Goal: Information Seeking & Learning: Learn about a topic

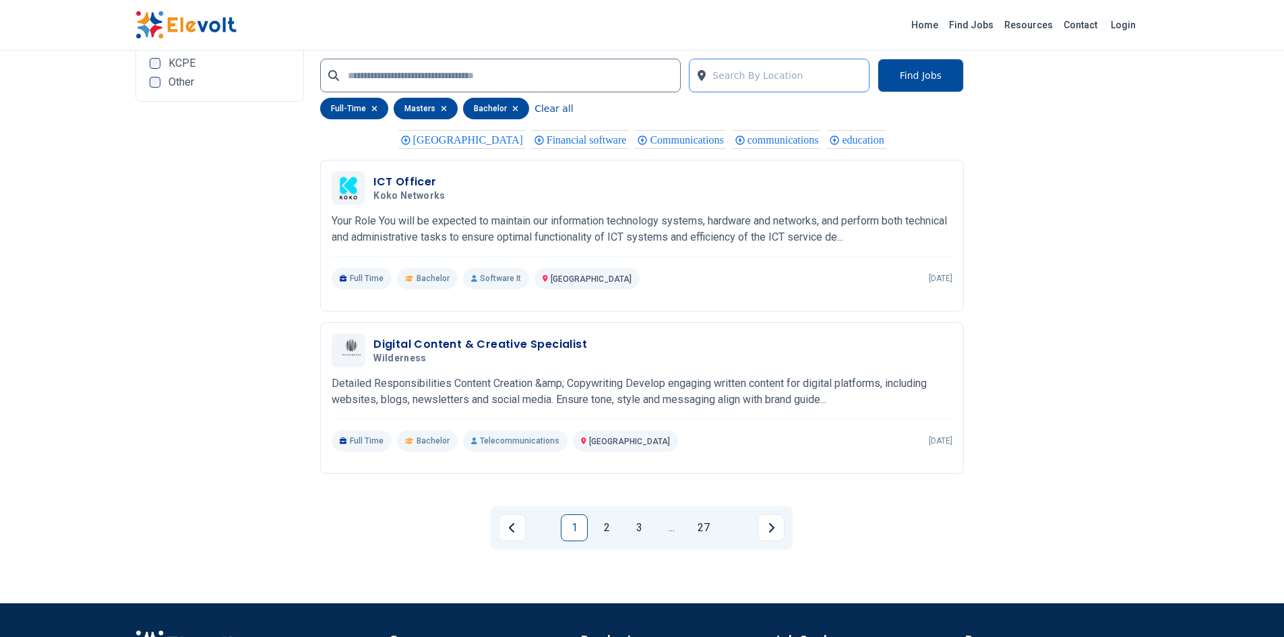
scroll to position [2670, 0]
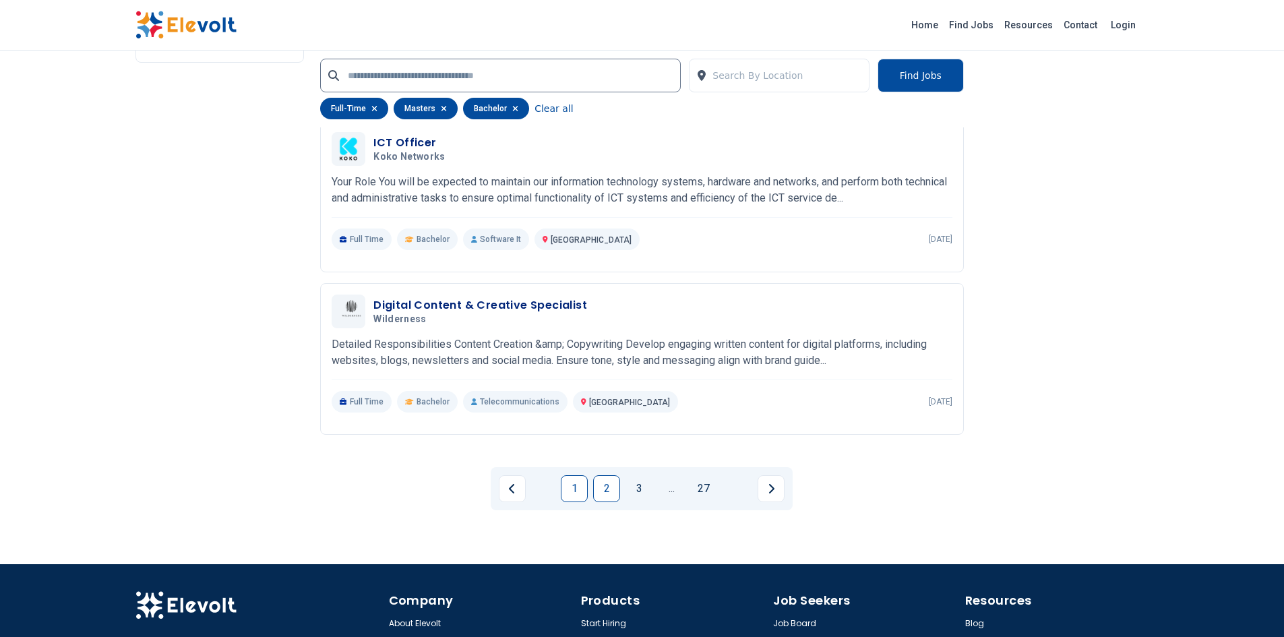
click at [610, 481] on link "2" at bounding box center [606, 488] width 27 height 27
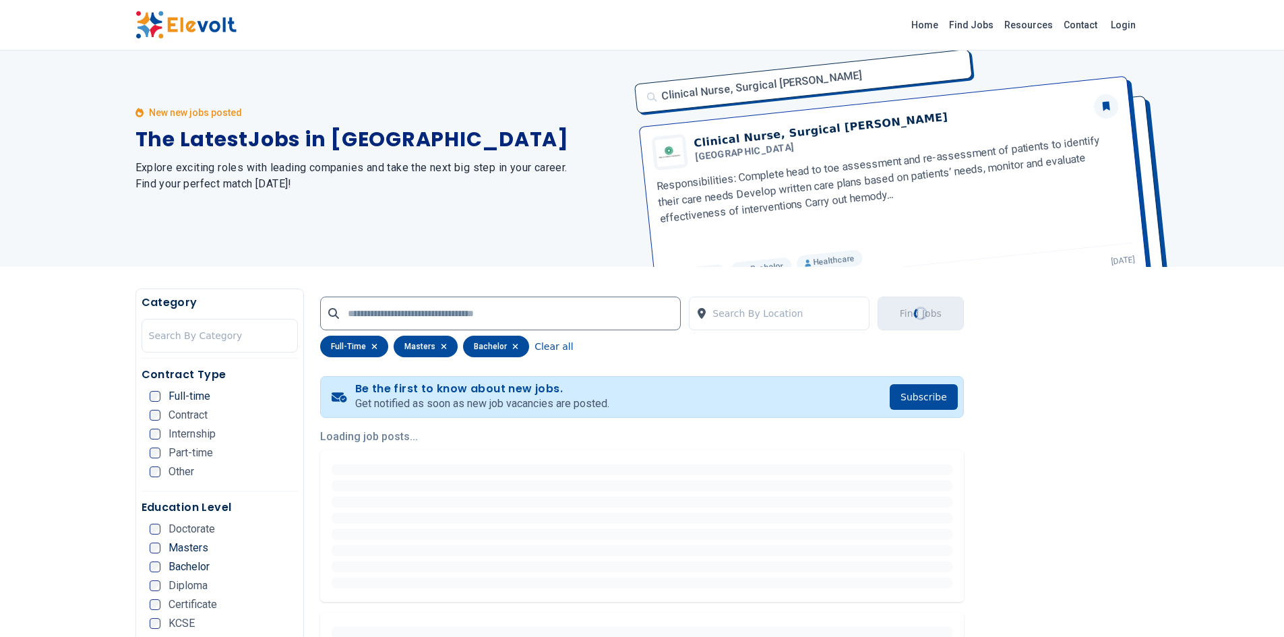
scroll to position [0, 0]
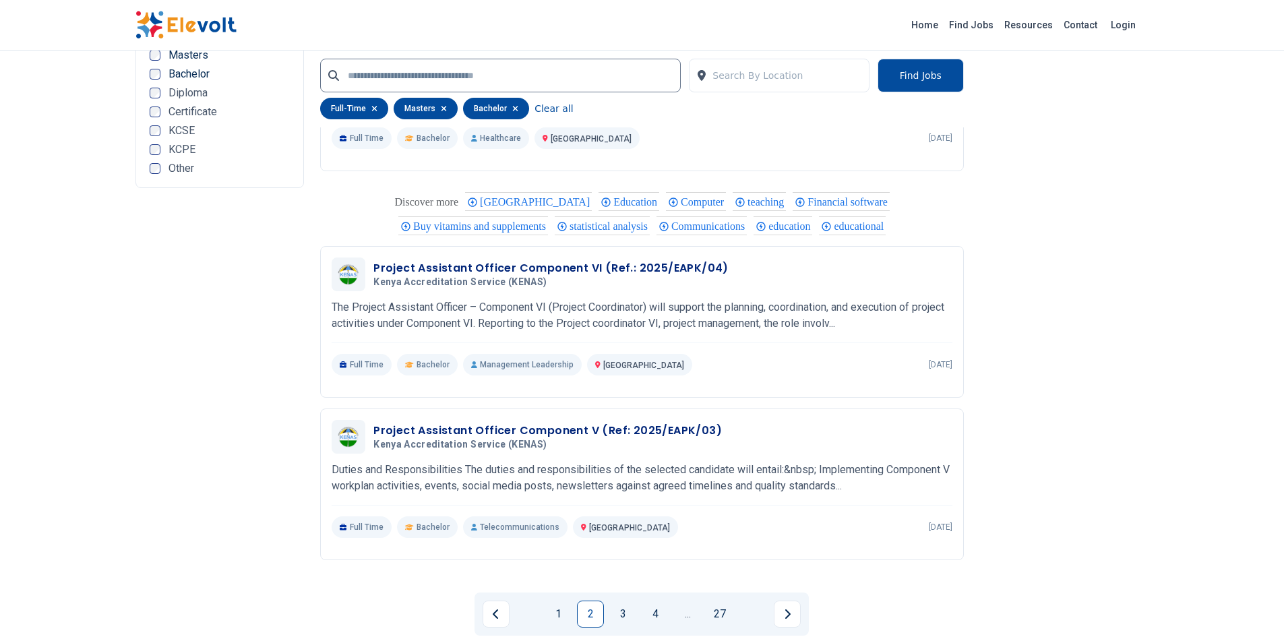
scroll to position [2589, 0]
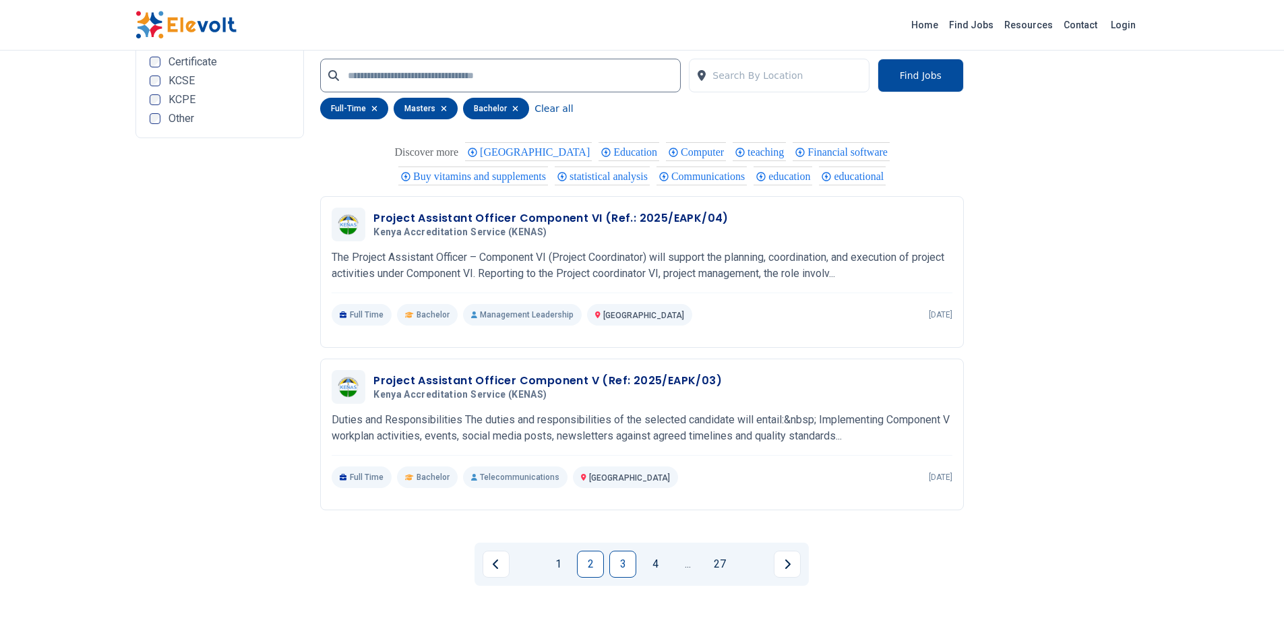
click at [620, 564] on link "3" at bounding box center [622, 564] width 27 height 27
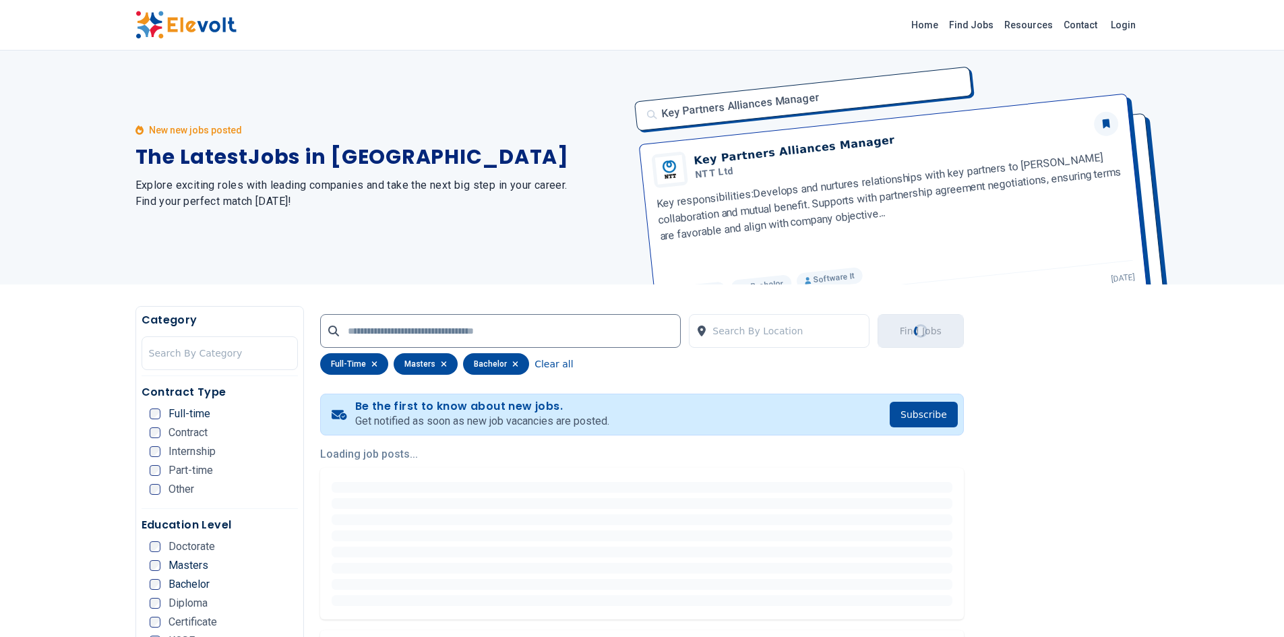
scroll to position [0, 0]
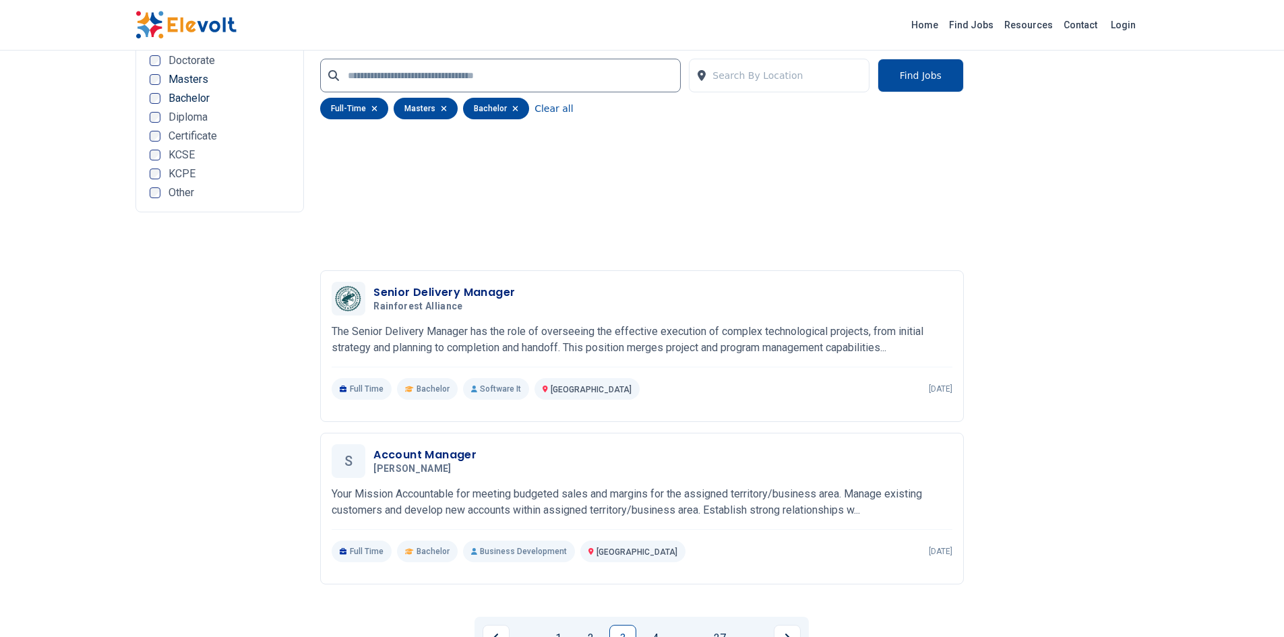
scroll to position [2832, 0]
